Goal: Use online tool/utility: Utilize a website feature to perform a specific function

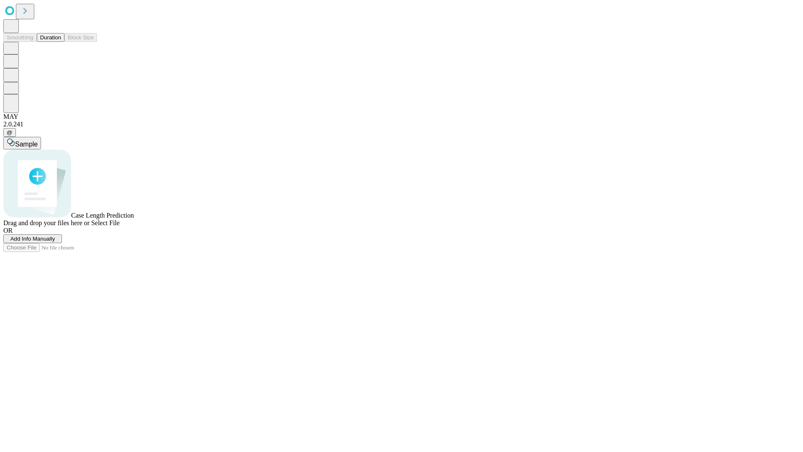
click at [61, 42] on button "Duration" at bounding box center [51, 37] width 28 height 9
click at [55, 242] on span "Add Info Manually" at bounding box center [32, 238] width 45 height 6
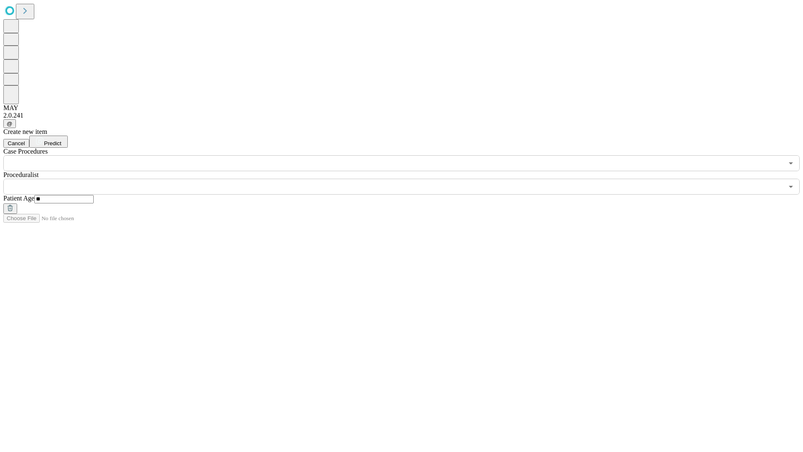
type input "**"
click at [407, 179] on input "text" at bounding box center [393, 187] width 780 height 16
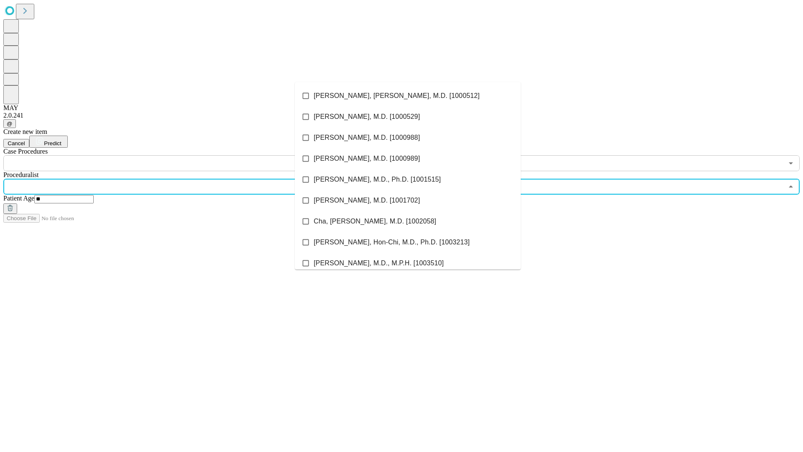
click at [408, 96] on li "[PERSON_NAME], [PERSON_NAME], M.D. [1000512]" at bounding box center [408, 95] width 226 height 21
click at [176, 155] on input "text" at bounding box center [393, 163] width 780 height 16
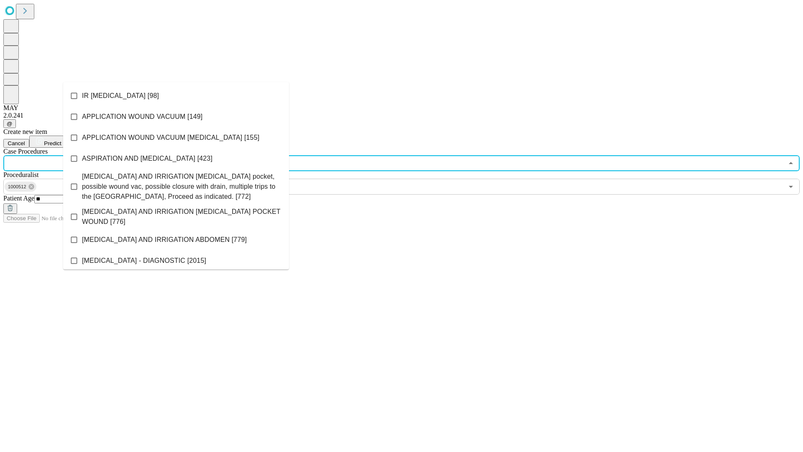
click at [176, 96] on li "IR [MEDICAL_DATA] [98]" at bounding box center [176, 95] width 226 height 21
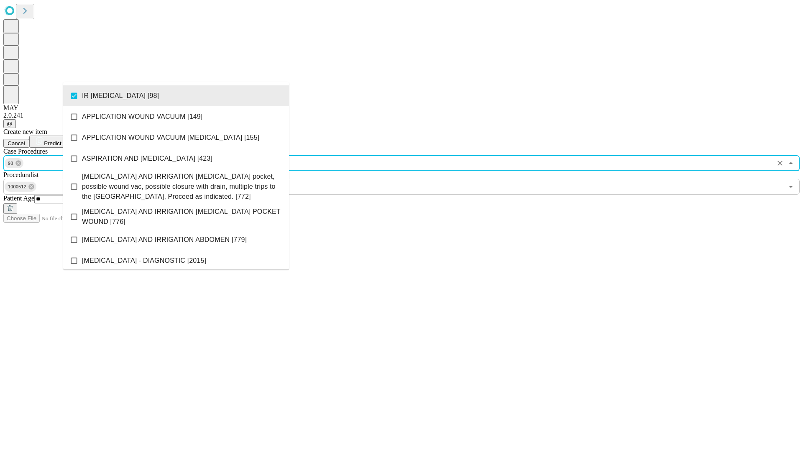
click at [61, 140] on span "Predict" at bounding box center [52, 143] width 17 height 6
